Goal: Information Seeking & Learning: Check status

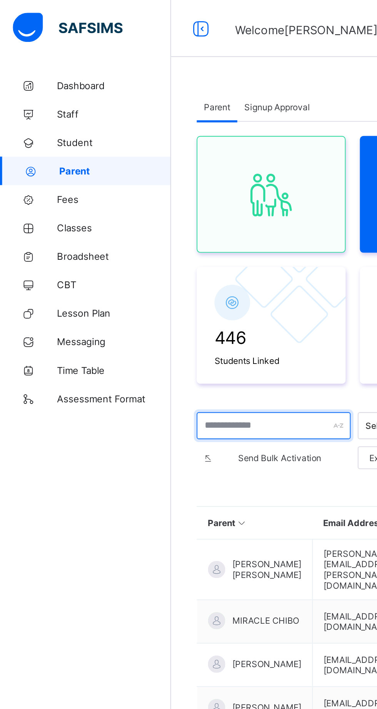
click at [149, 226] on input "text" at bounding box center [147, 229] width 83 height 15
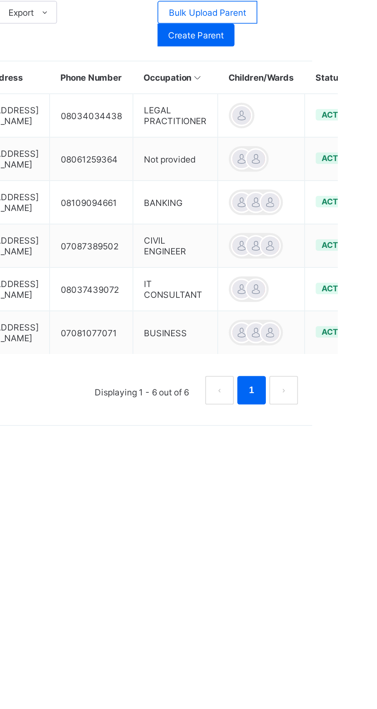
type input "*******"
click at [266, 401] on td "08037439072" at bounding box center [243, 396] width 45 height 23
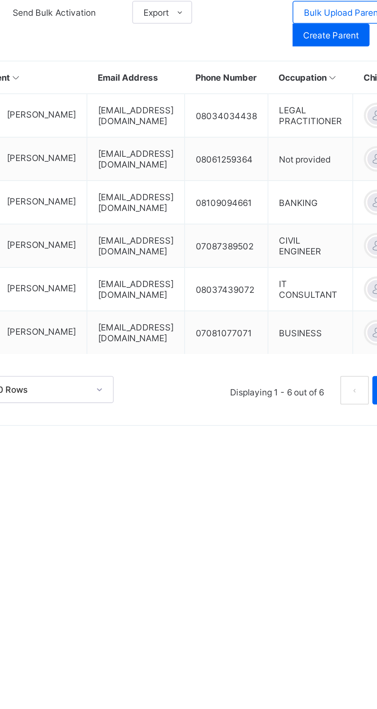
click at [254, 507] on div "Parent Signup Approval Parent Signup Approval 114 Parents in current term 513 T…" at bounding box center [234, 354] width 284 height 709
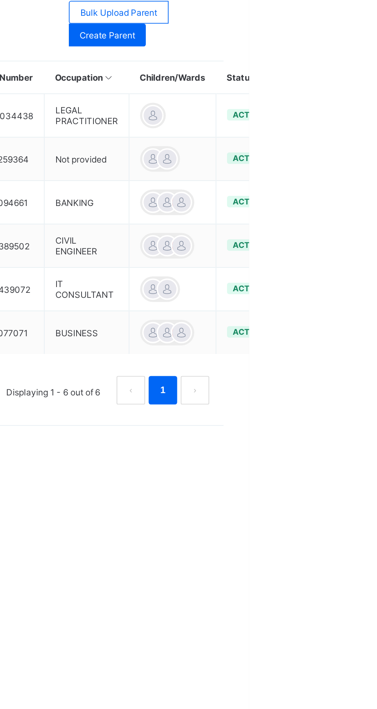
click at [0, 0] on ul "Edit Parent View Profile Reset Password Resend Activation Link Change Email Lin…" at bounding box center [0, 0] width 0 height 0
click at [376, 521] on html "Welcome [PERSON_NAME] 3RD TERM / [DATE]-[DATE] [PERSON_NAME] [EMAIL_ADDRESS][DO…" at bounding box center [188, 354] width 377 height 709
click at [346, 351] on div at bounding box center [340, 350] width 12 height 12
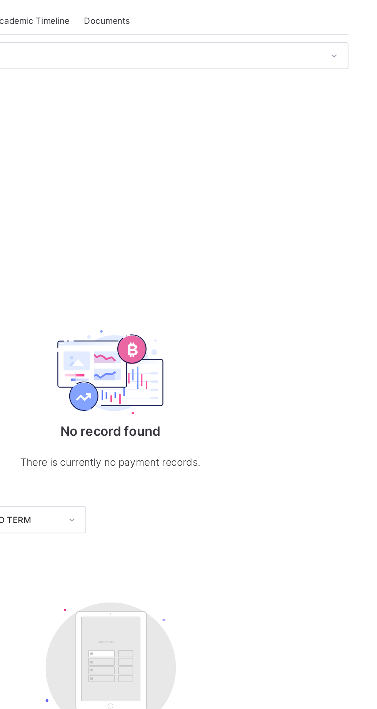
click at [189, 281] on span "Academic Timeline" at bounding box center [191, 278] width 41 height 6
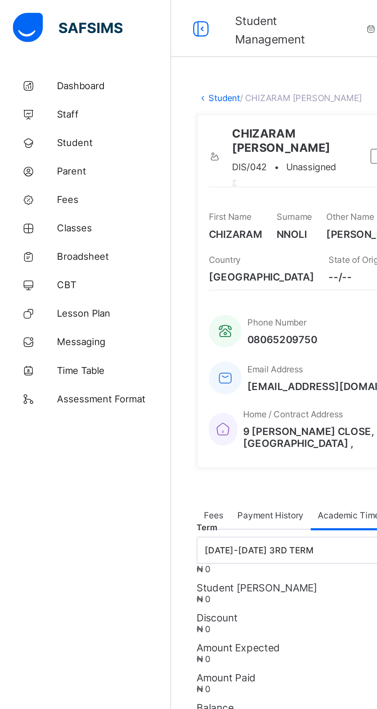
click at [37, 78] on span "Student" at bounding box center [61, 77] width 61 height 6
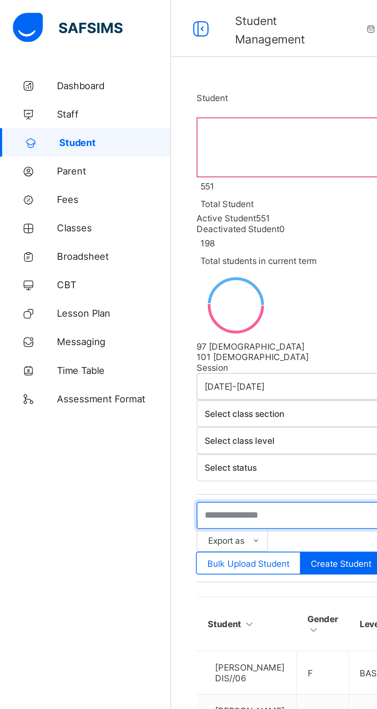
click at [157, 271] on input "text" at bounding box center [163, 278] width 115 height 15
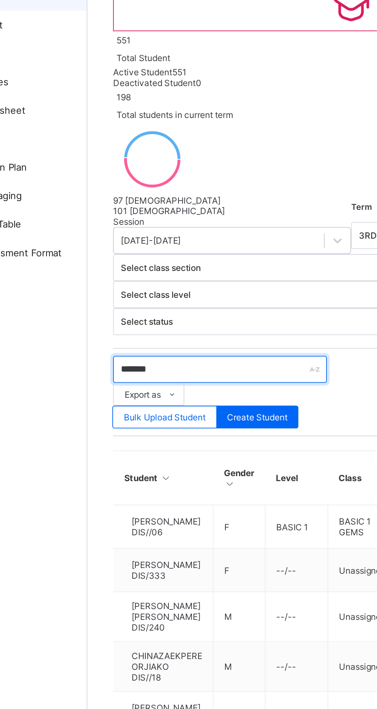
type input "*******"
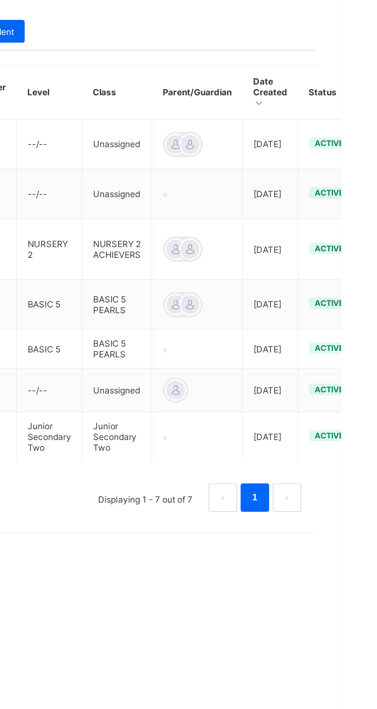
click at [289, 359] on div at bounding box center [295, 365] width 12 height 12
